Goal: Check status: Check status

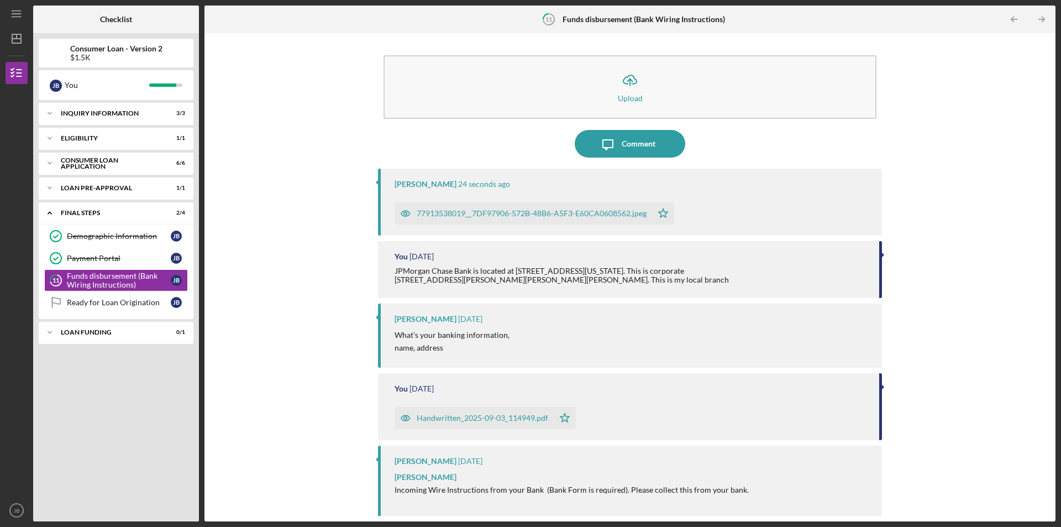
click at [482, 216] on div "77913538019__7DF97906-572B-48B6-A5F3-E60CA0608562.jpeg" at bounding box center [532, 213] width 230 height 9
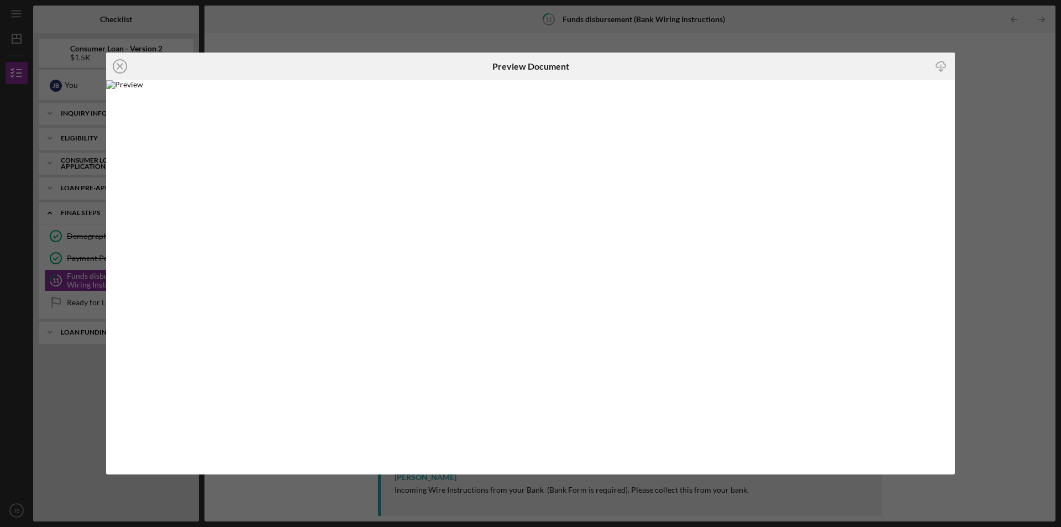
click at [381, 49] on div "Icon/Close Preview Document Icon/Download" at bounding box center [530, 263] width 1061 height 527
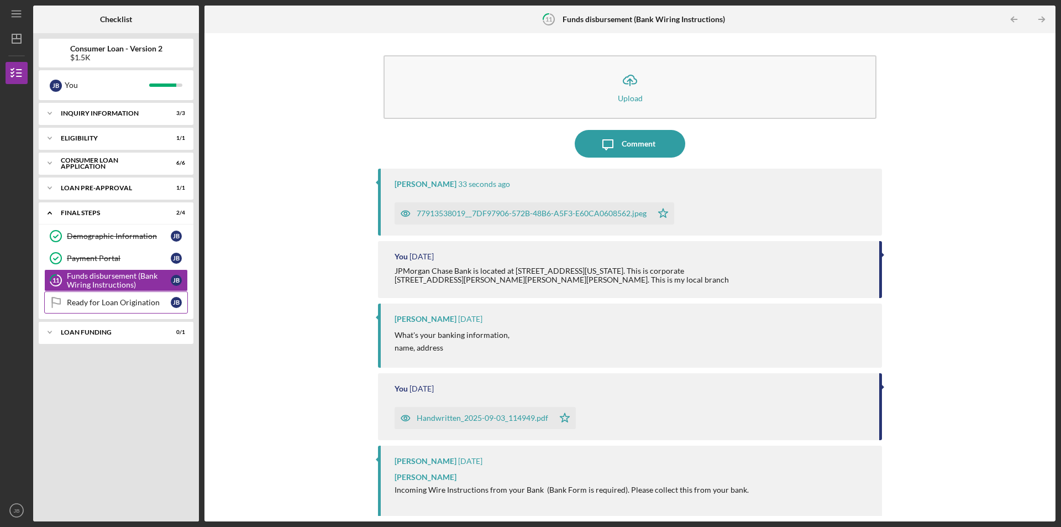
click at [84, 299] on div "Ready for Loan Origination" at bounding box center [119, 302] width 104 height 9
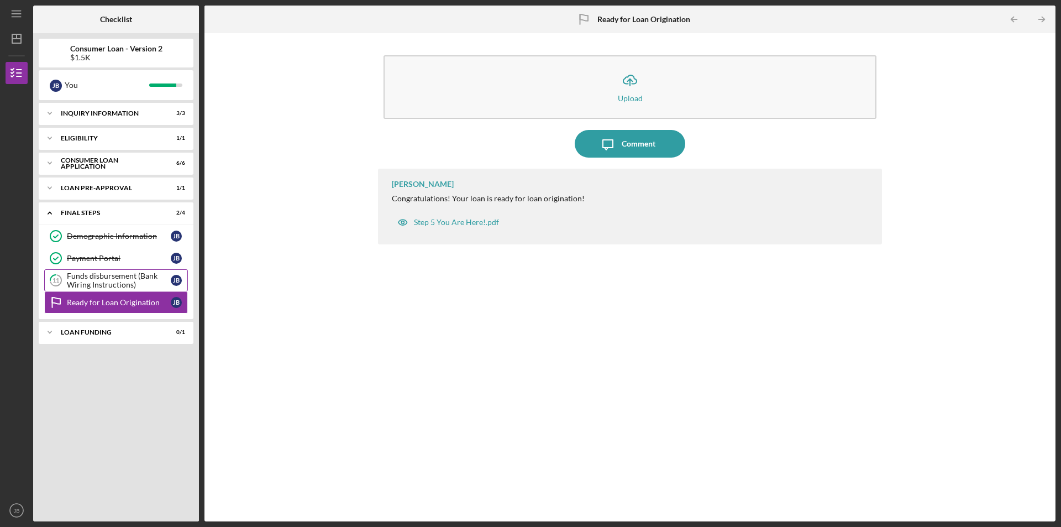
click at [98, 284] on div "Funds disbursement (Bank Wiring Instructions)" at bounding box center [119, 280] width 104 height 18
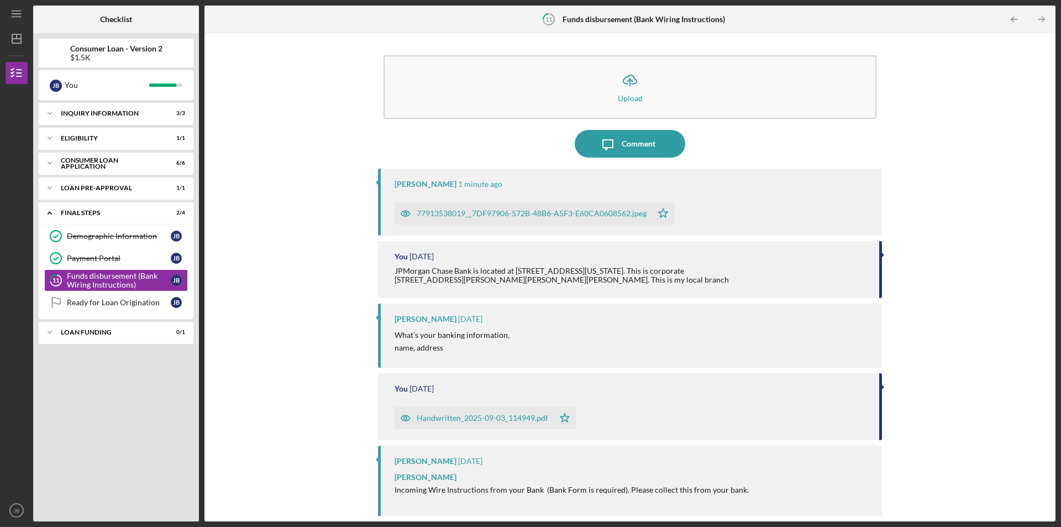
drag, startPoint x: 111, startPoint y: 293, endPoint x: 310, endPoint y: 200, distance: 219.8
click at [310, 200] on div "Icon/Upload Upload Icon/Message Comment LaTrisha Gandy 1 minute ago 77913538019…" at bounding box center [630, 277] width 840 height 477
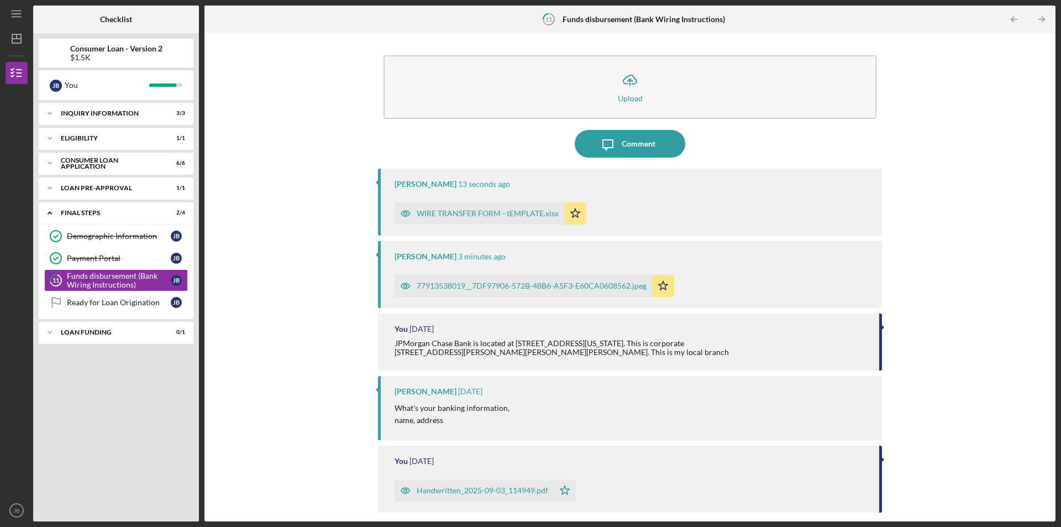
click at [495, 210] on div "WIRE TRANSFER FORM - tEMPLATE.xlsx" at bounding box center [488, 213] width 142 height 9
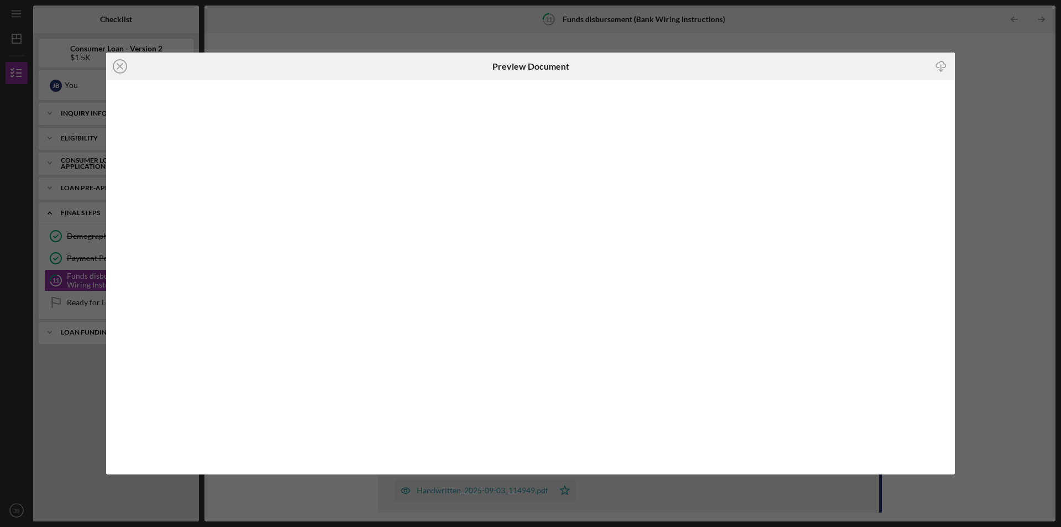
click at [859, 16] on div "Icon/Close Preview Document Icon/Download" at bounding box center [530, 263] width 1061 height 527
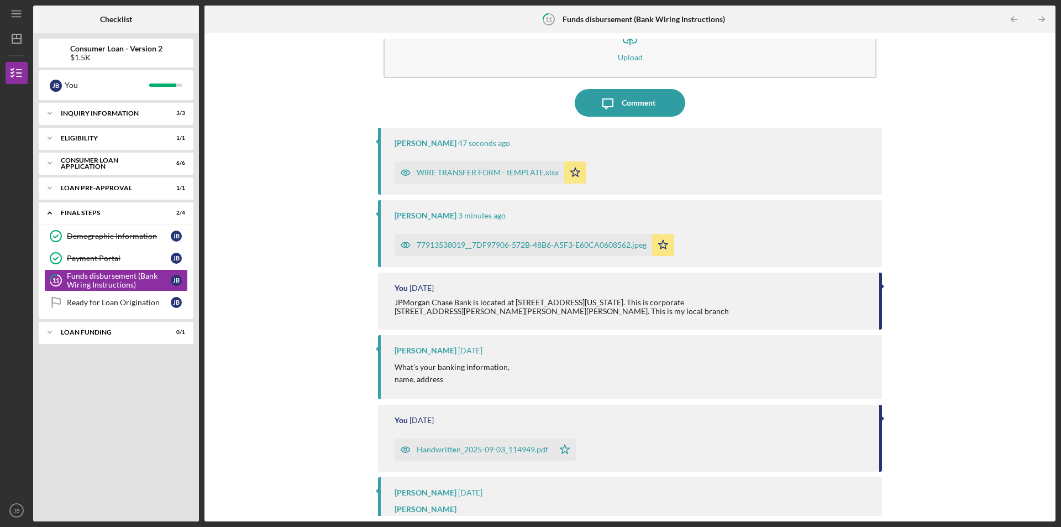
scroll to position [111, 0]
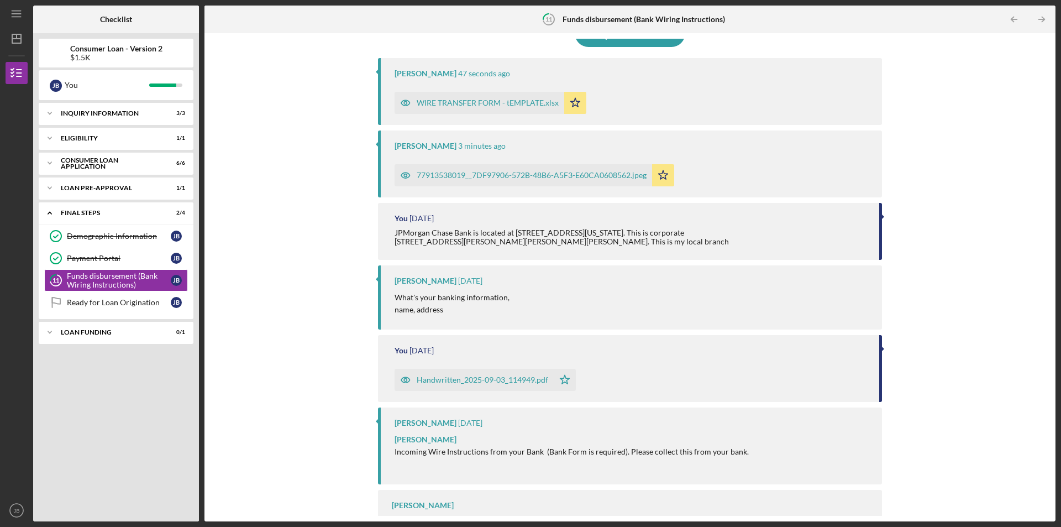
click at [465, 379] on div "Handwritten_2025-09-03_114949.pdf" at bounding box center [483, 379] width 132 height 9
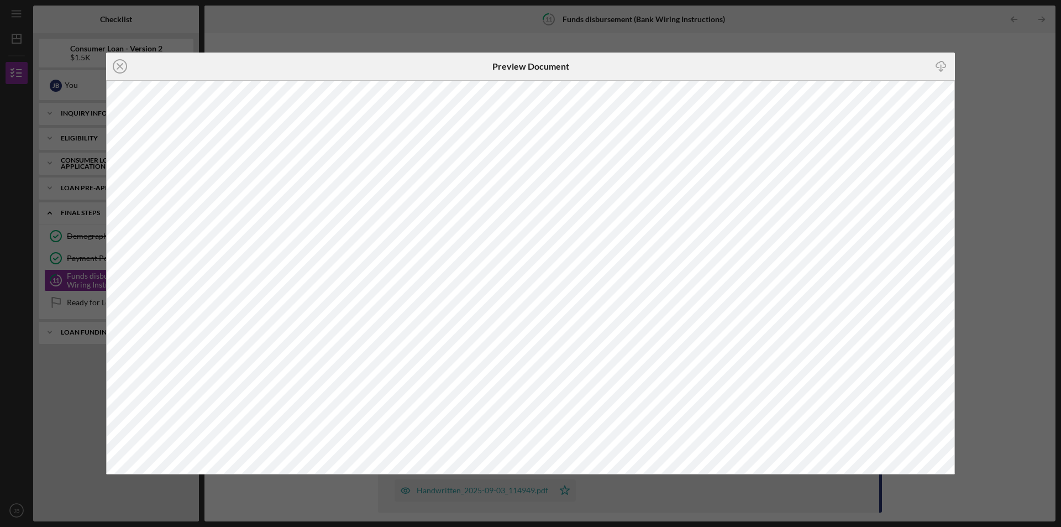
click at [459, 21] on div "Icon/Close Preview Document Icon/Download" at bounding box center [530, 263] width 1061 height 527
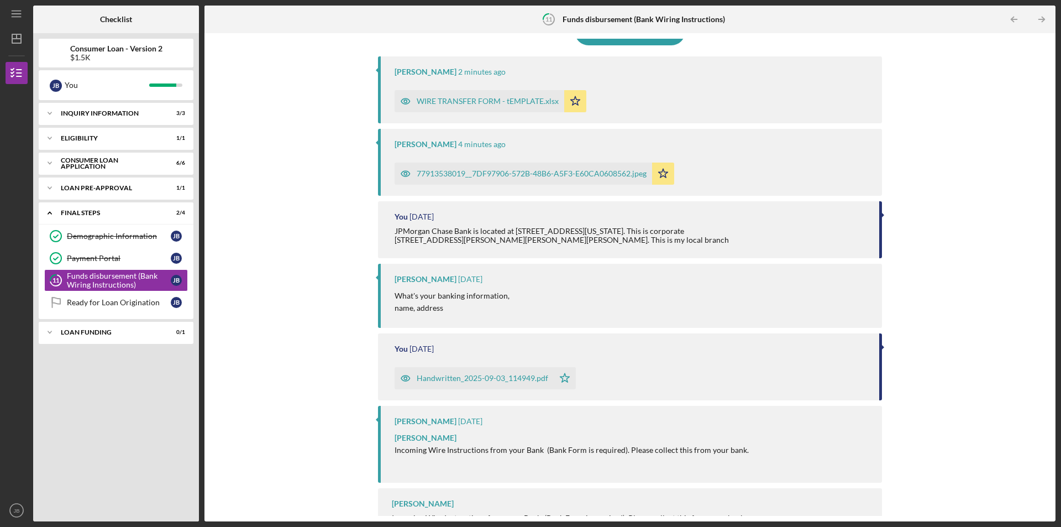
scroll to position [140, 0]
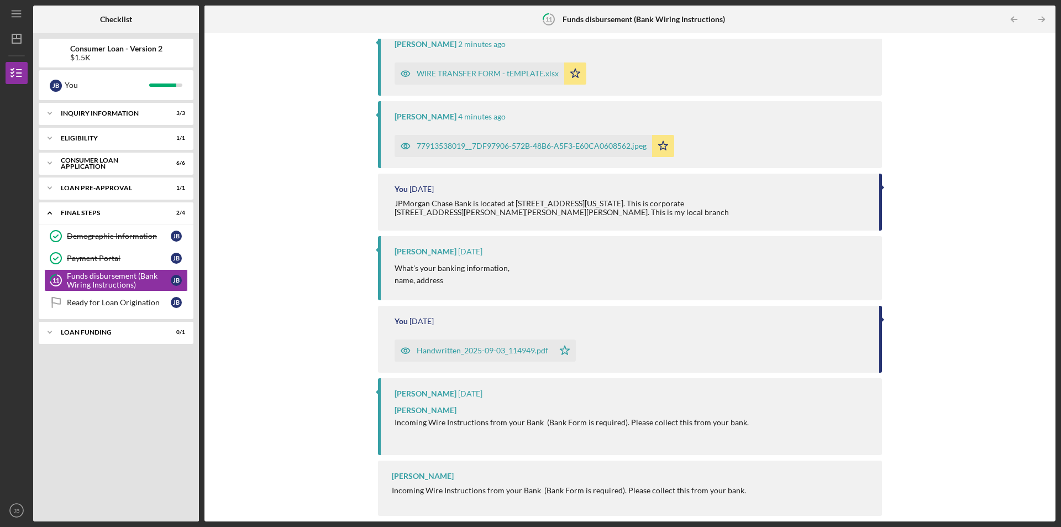
click at [515, 138] on div "77913538019__7DF97906-572B-48B6-A5F3-E60CA0608562.jpeg" at bounding box center [524, 146] width 258 height 22
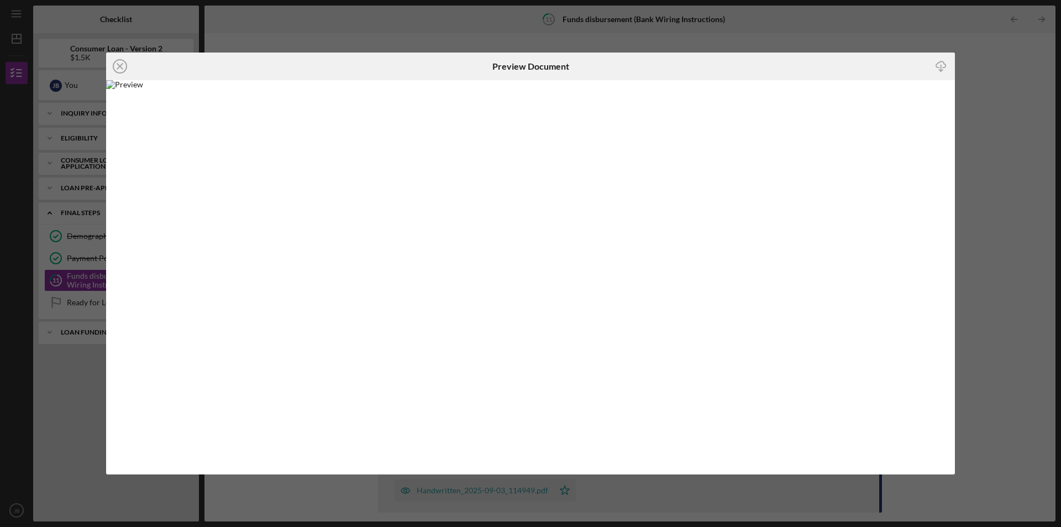
click at [856, 30] on div "Icon/Close Preview Document Icon/Download" at bounding box center [530, 263] width 1061 height 527
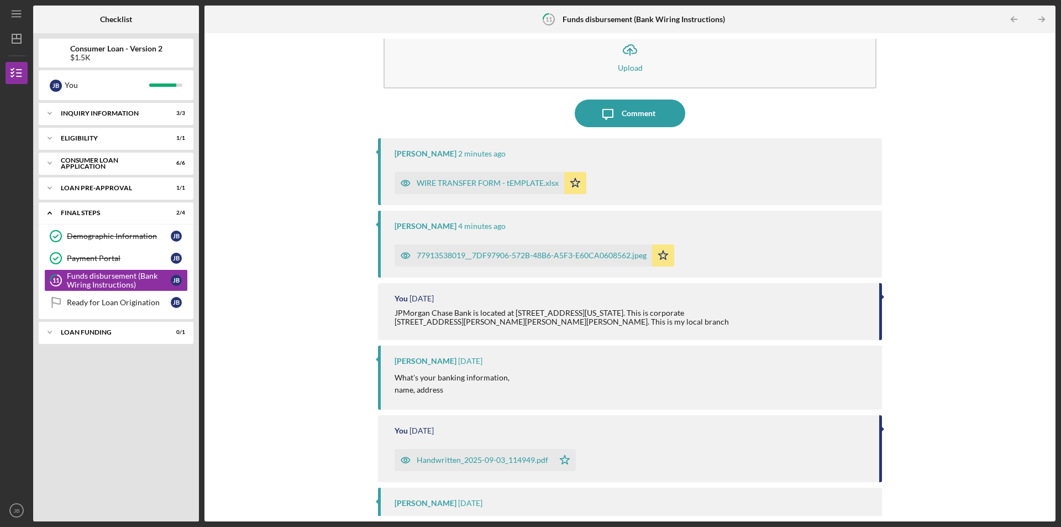
scroll to position [29, 0]
click at [506, 182] on div "WIRE TRANSFER FORM - tEMPLATE.xlsx" at bounding box center [488, 184] width 142 height 9
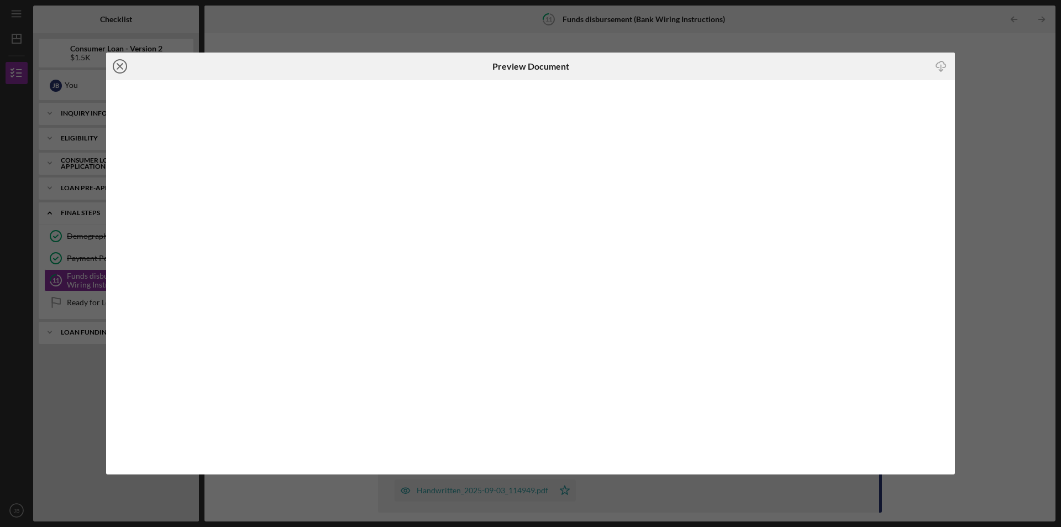
click at [114, 62] on circle at bounding box center [119, 66] width 13 height 13
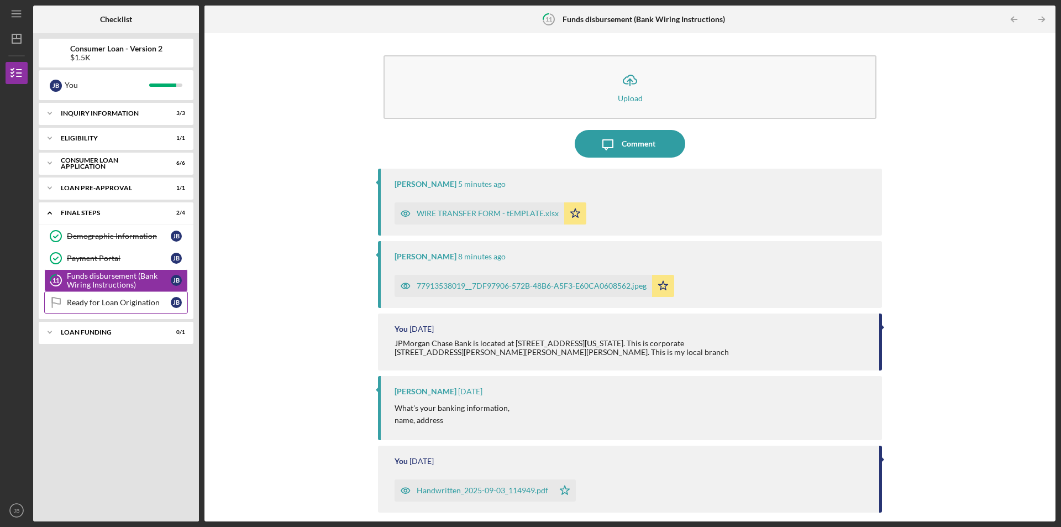
click at [160, 310] on link "Ready for Loan Origination Ready for Loan Origination [PERSON_NAME]" at bounding box center [116, 302] width 144 height 22
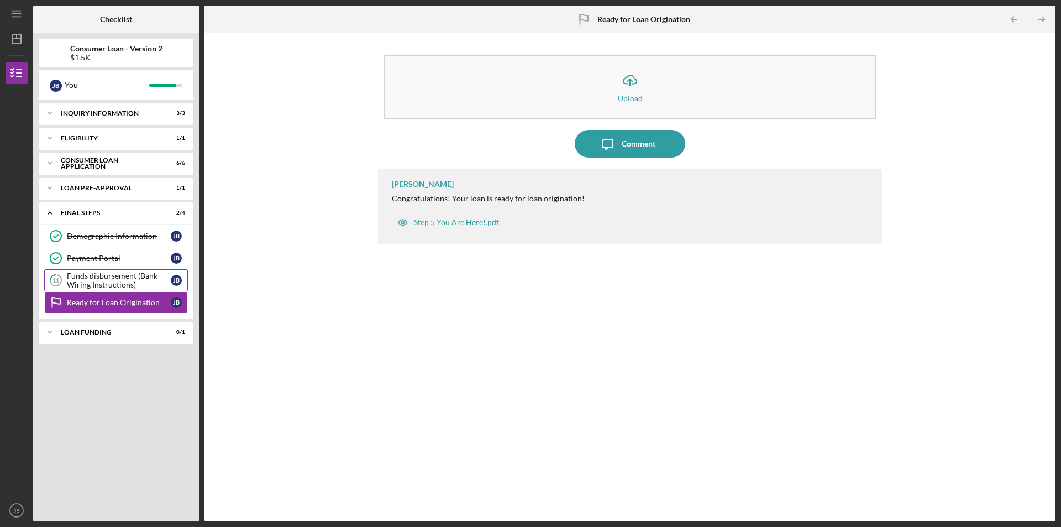
click at [98, 275] on div "Funds disbursement (Bank Wiring Instructions)" at bounding box center [119, 280] width 104 height 18
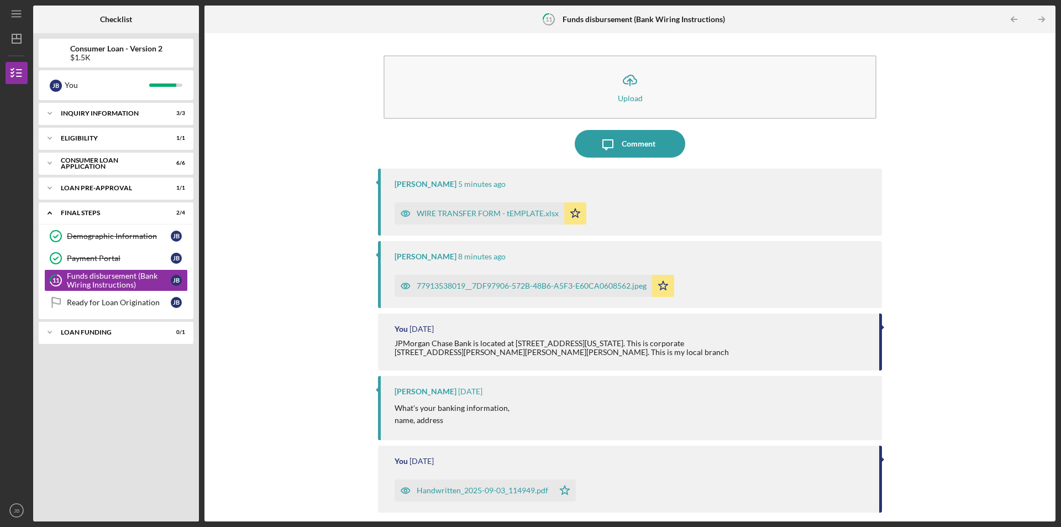
click at [567, 215] on icon "Icon/Star" at bounding box center [575, 213] width 22 height 22
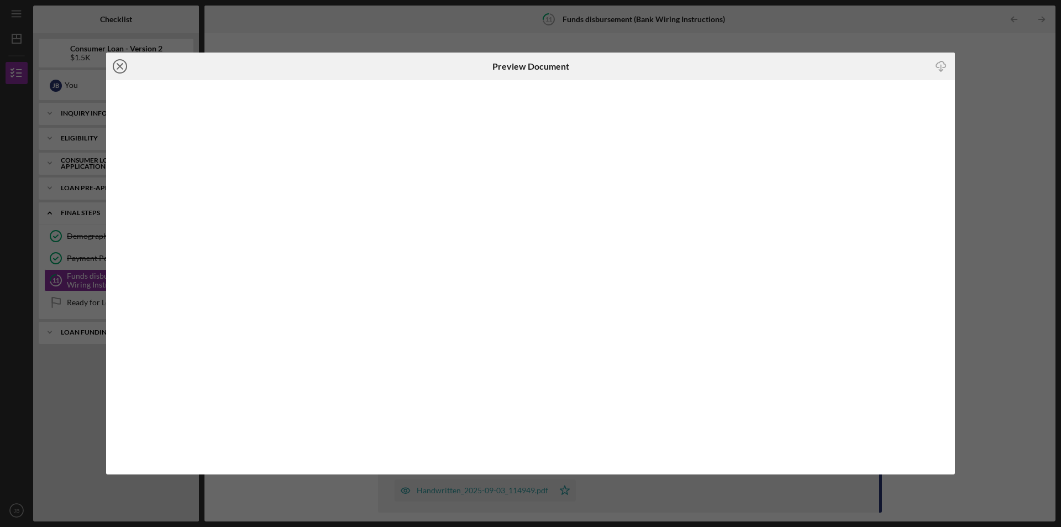
click at [123, 66] on icon "Icon/Close" at bounding box center [120, 67] width 28 height 28
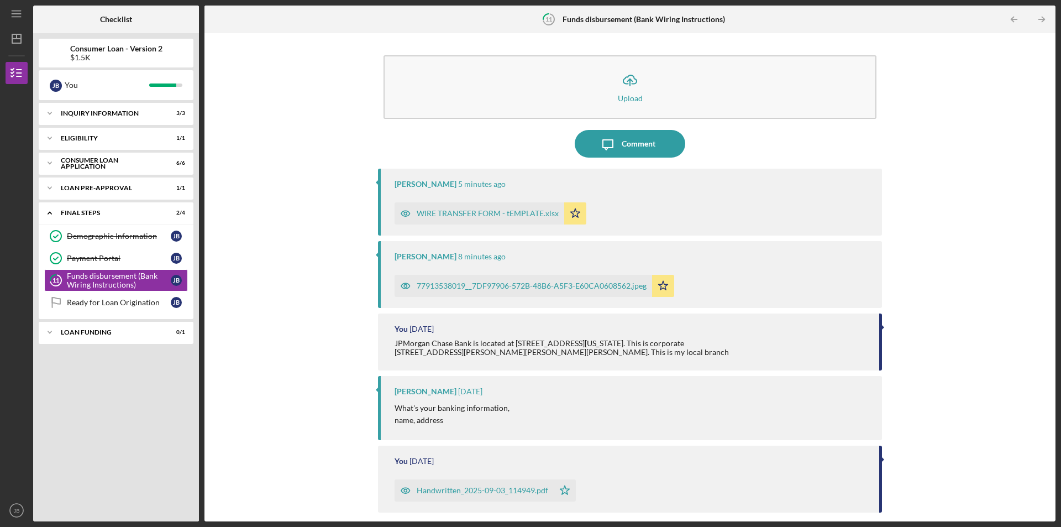
click at [629, 286] on div "77913538019__7DF97906-572B-48B6-A5F3-E60CA0608562.jpeg" at bounding box center [532, 285] width 230 height 9
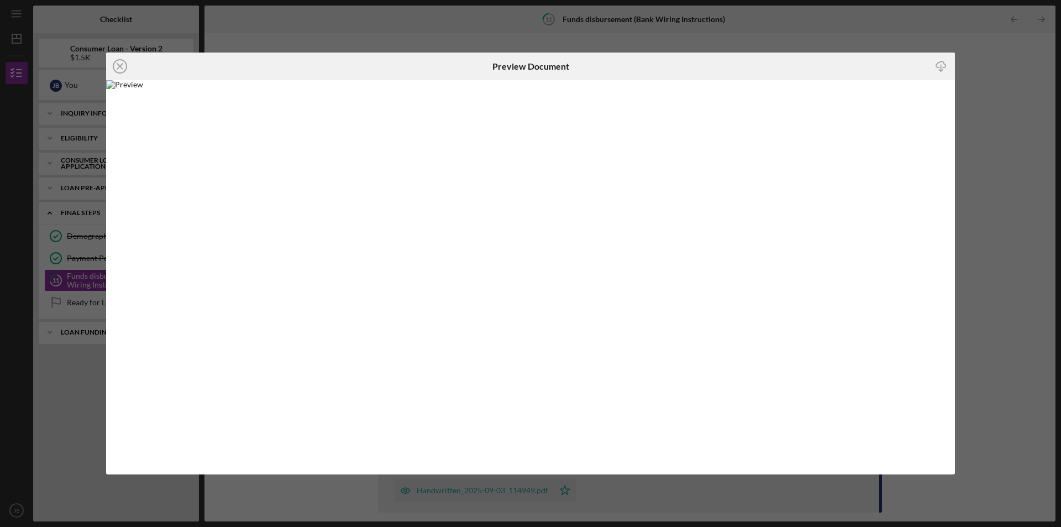
click at [549, 254] on img at bounding box center [530, 277] width 849 height 394
click at [117, 65] on icon "Icon/Close" at bounding box center [120, 67] width 28 height 28
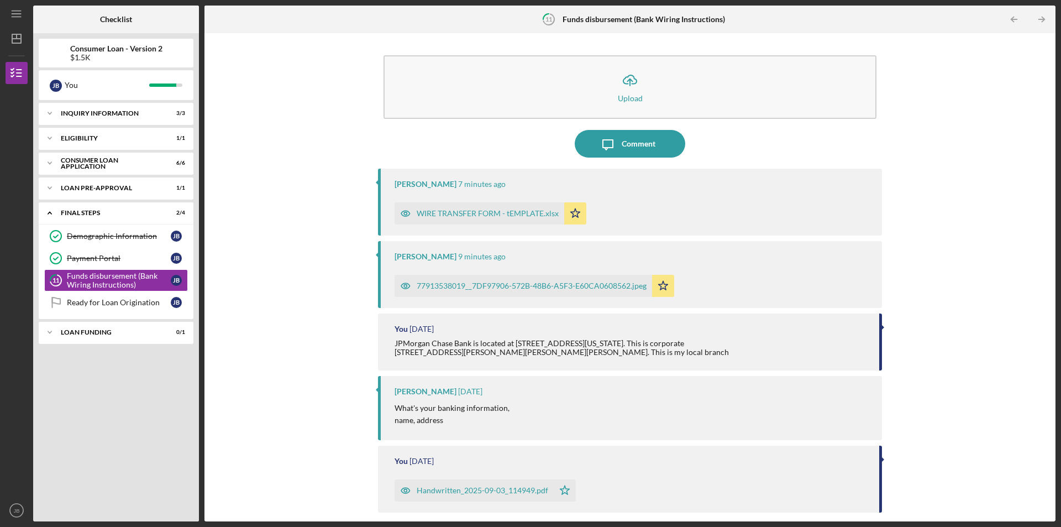
click at [471, 217] on div "WIRE TRANSFER FORM - tEMPLATE.xlsx" at bounding box center [488, 213] width 142 height 9
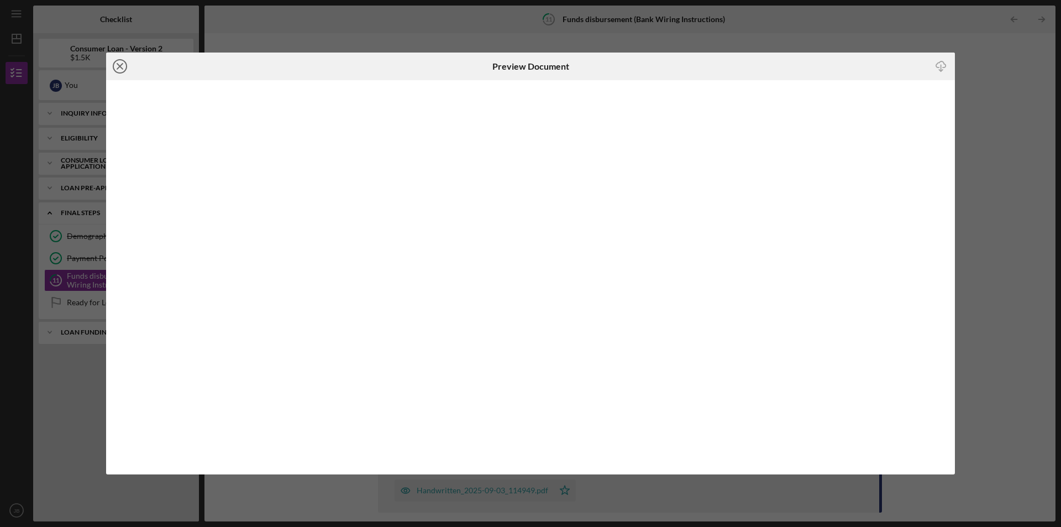
click at [122, 67] on line at bounding box center [120, 67] width 6 height 6
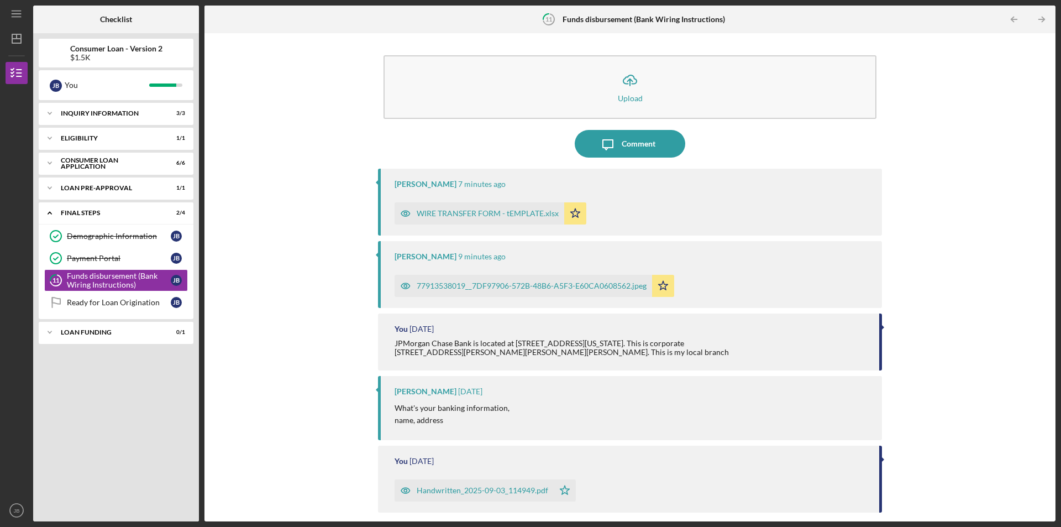
click at [501, 279] on div "77913538019__7DF97906-572B-48B6-A5F3-E60CA0608562.jpeg" at bounding box center [524, 286] width 258 height 22
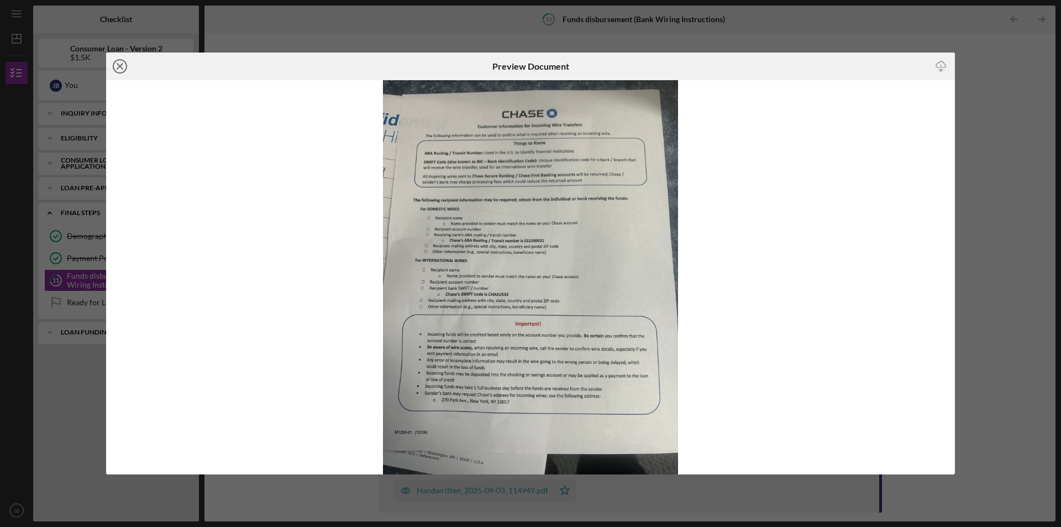
click at [115, 72] on icon "Icon/Close" at bounding box center [120, 67] width 28 height 28
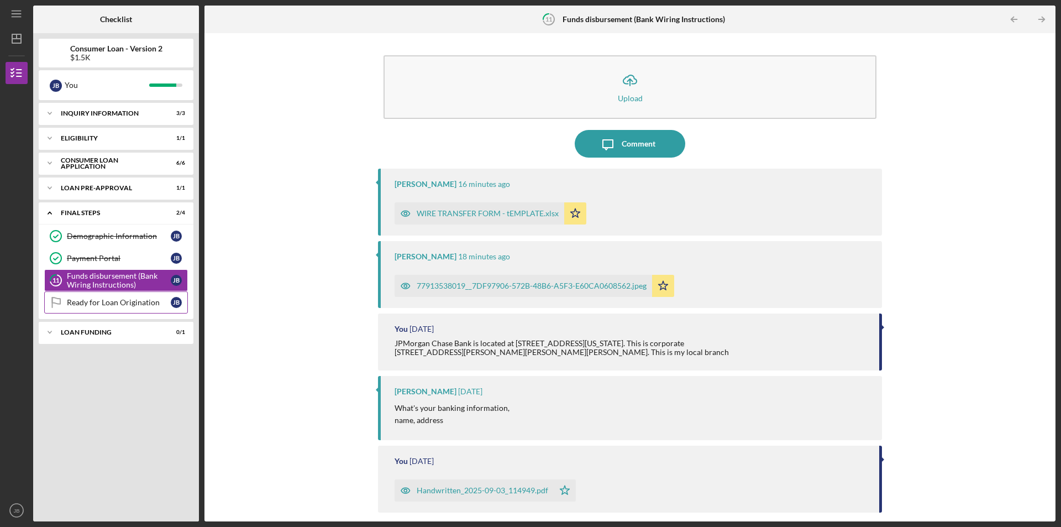
click at [153, 312] on link "Ready for Loan Origination Ready for Loan Origination [PERSON_NAME]" at bounding box center [116, 302] width 144 height 22
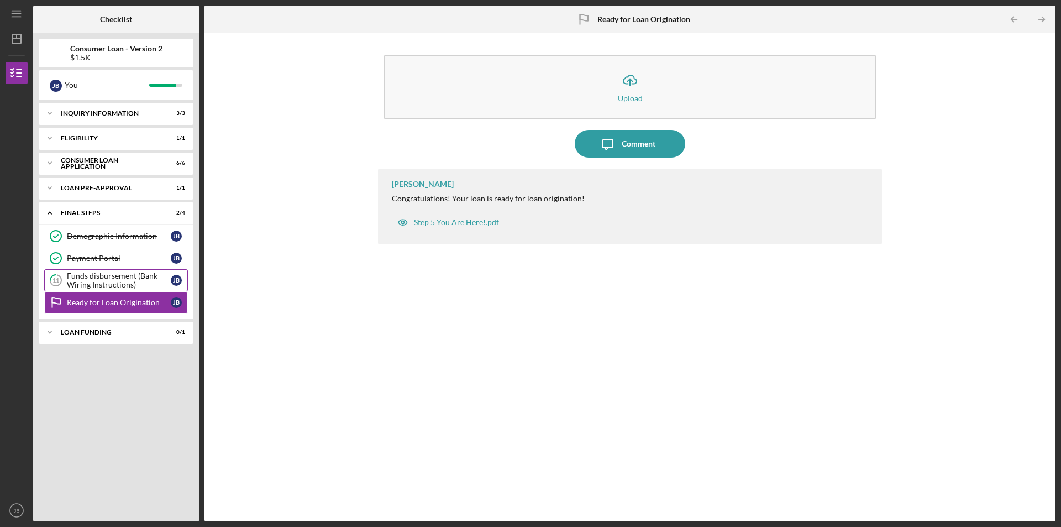
click at [151, 286] on div "Funds disbursement (Bank Wiring Instructions)" at bounding box center [119, 280] width 104 height 18
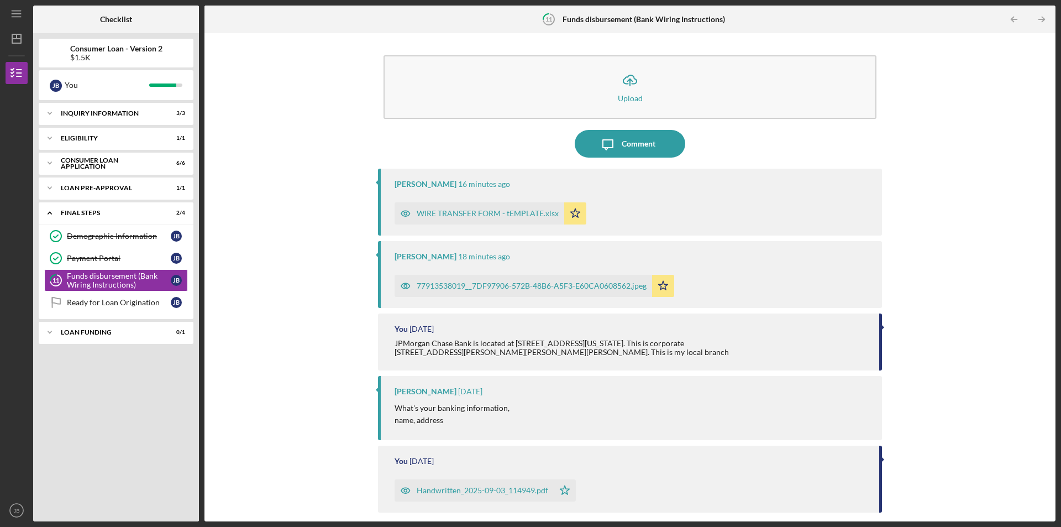
click at [508, 279] on div "77913538019__7DF97906-572B-48B6-A5F3-E60CA0608562.jpeg" at bounding box center [524, 286] width 258 height 22
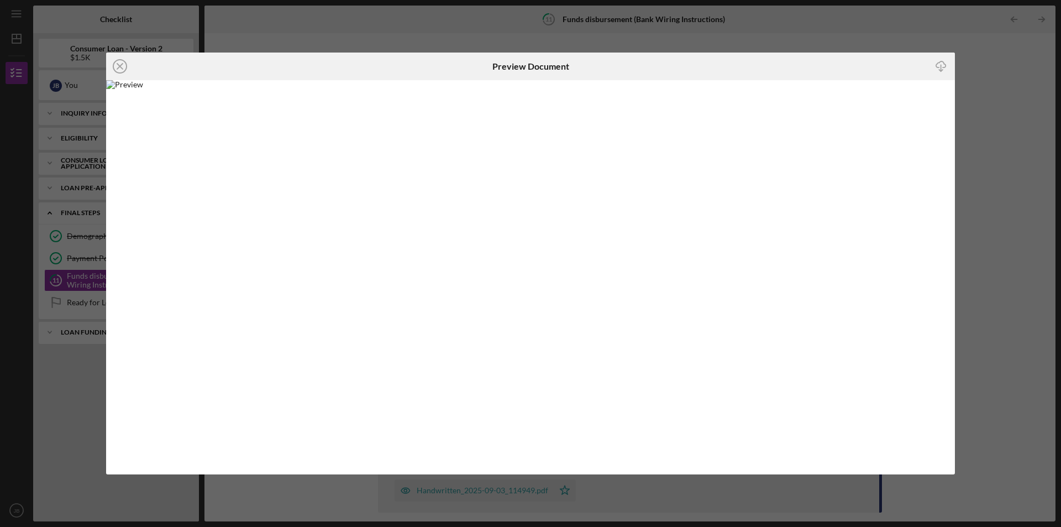
click at [652, 23] on div "Icon/Close Preview Document Icon/Download" at bounding box center [530, 263] width 1061 height 527
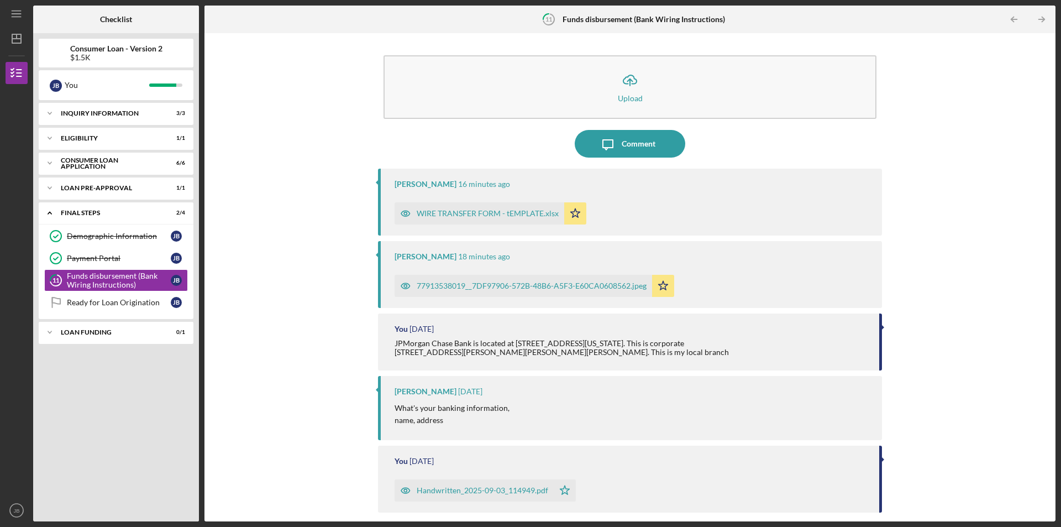
click at [464, 209] on div "WIRE TRANSFER FORM - tEMPLATE.xlsx" at bounding box center [480, 213] width 170 height 22
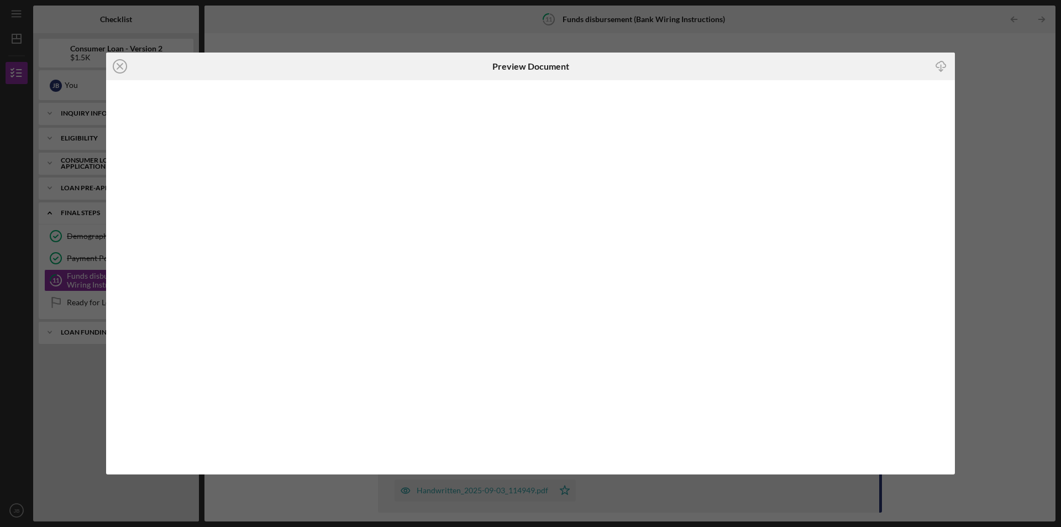
click at [456, 34] on div "Icon/Close Preview Document Icon/Download" at bounding box center [530, 263] width 1061 height 527
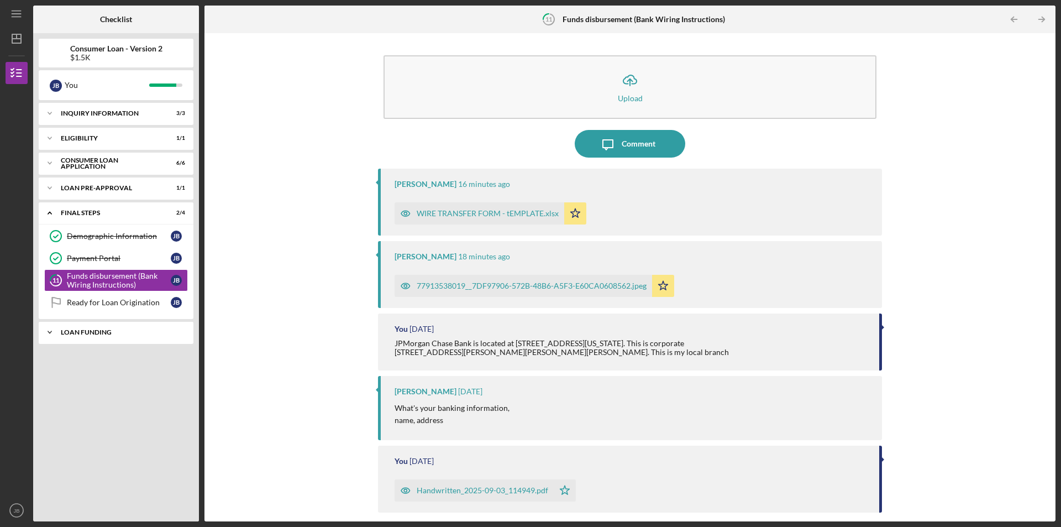
click at [125, 329] on div "Loan Funding" at bounding box center [120, 332] width 119 height 7
click at [122, 312] on link "Ready for Loan Origination Ready for Loan Origination [PERSON_NAME]" at bounding box center [116, 302] width 144 height 22
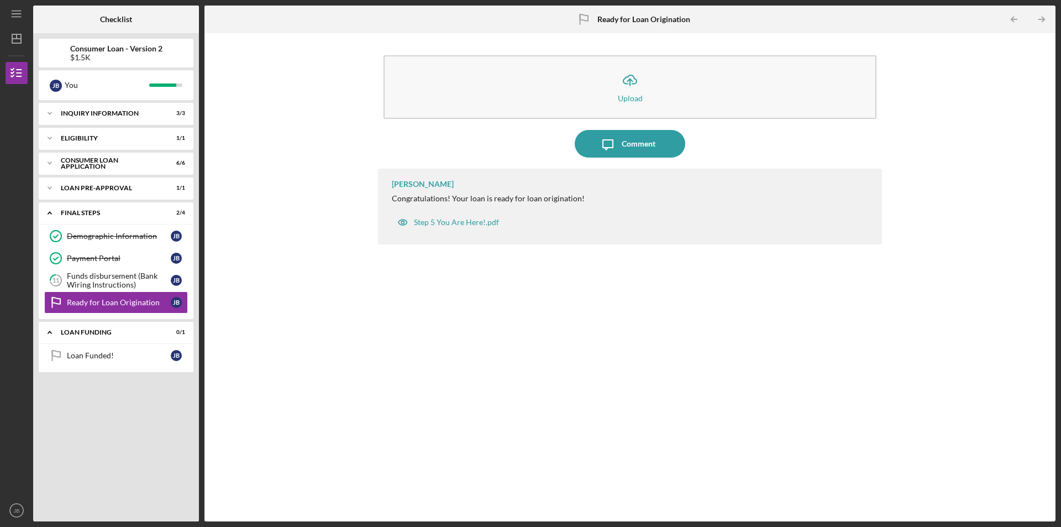
click at [243, 190] on div "Icon/Upload Upload Icon/Message Comment Nikki Wilson Congratulations! Your loan…" at bounding box center [630, 277] width 840 height 477
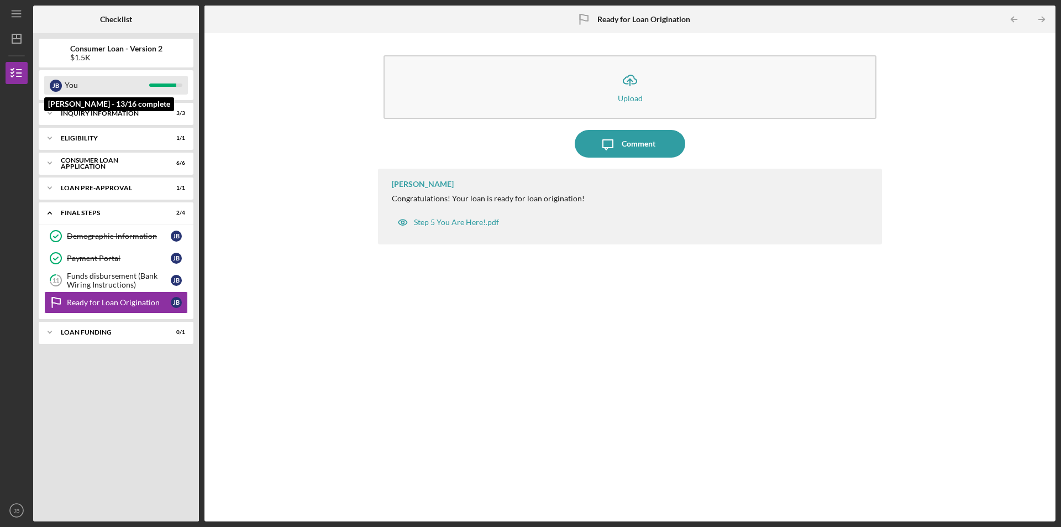
click at [167, 86] on div at bounding box center [162, 84] width 27 height 3
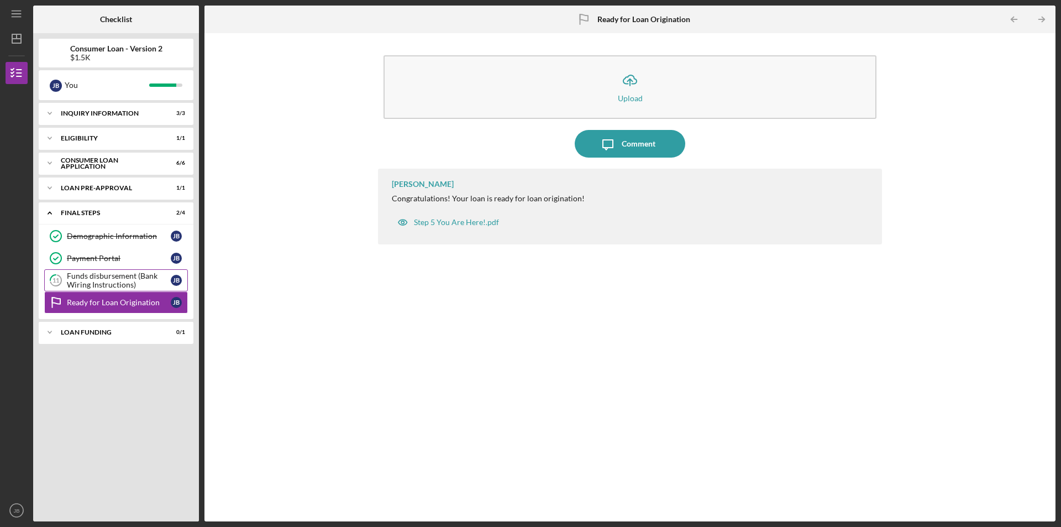
click at [144, 276] on div "Funds disbursement (Bank Wiring Instructions)" at bounding box center [119, 280] width 104 height 18
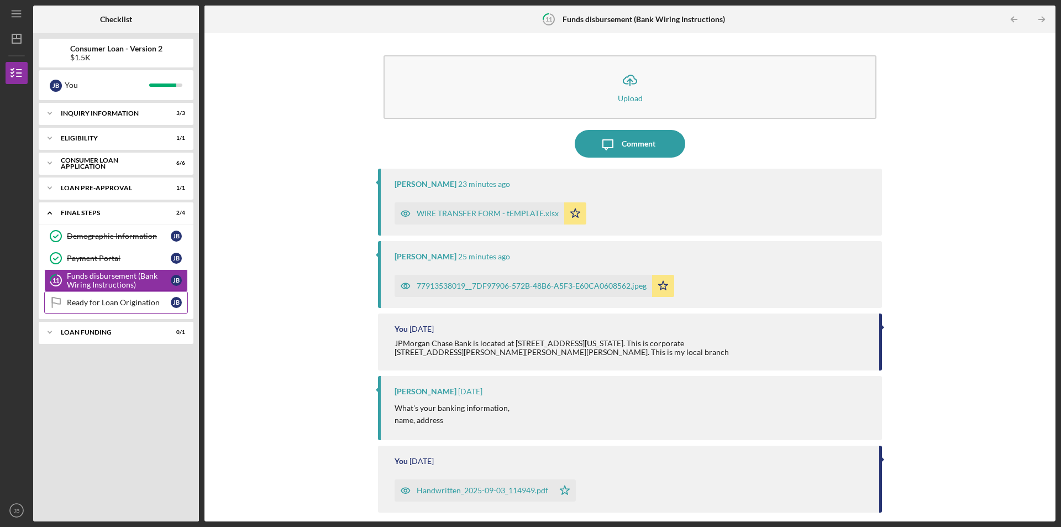
click at [61, 302] on icon "Ready for Loan Origination" at bounding box center [56, 303] width 28 height 28
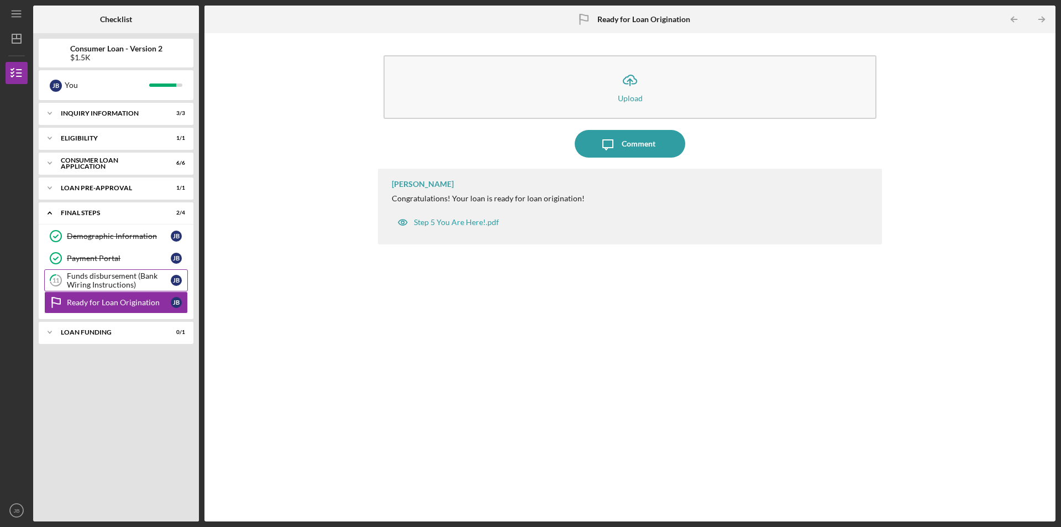
click at [162, 286] on div "Funds disbursement (Bank Wiring Instructions)" at bounding box center [119, 280] width 104 height 18
